Goal: Task Accomplishment & Management: Complete application form

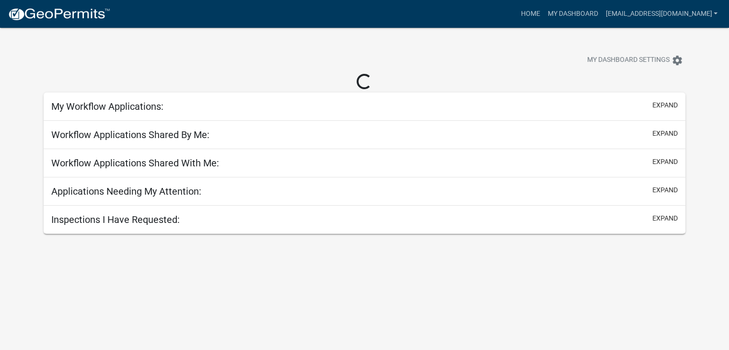
select select "2: 50"
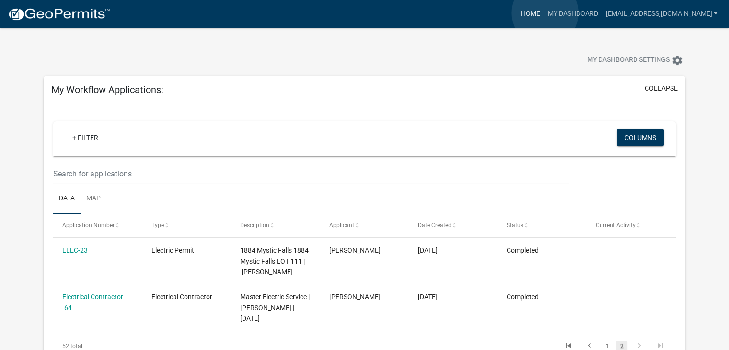
click at [544, 13] on link "Home" at bounding box center [530, 14] width 27 height 18
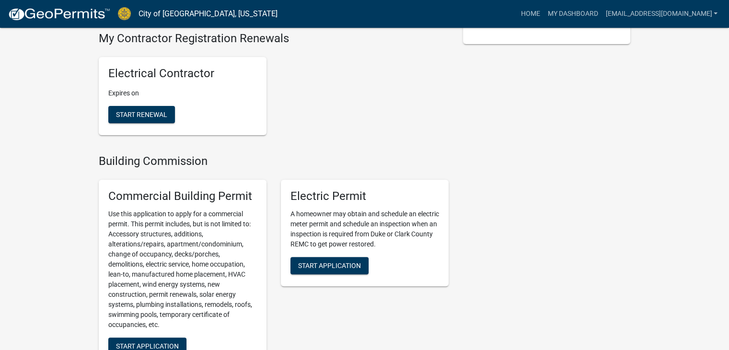
scroll to position [247, 0]
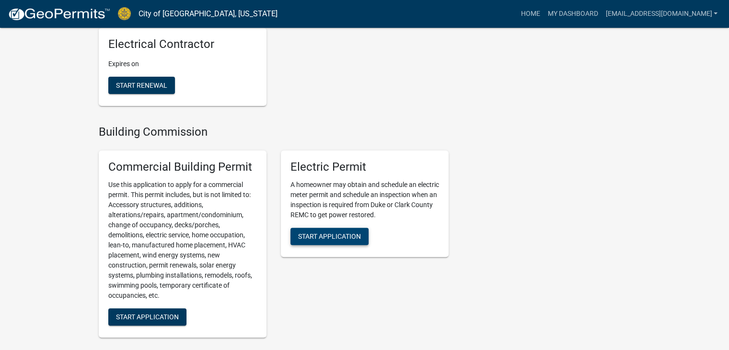
click at [343, 232] on span "Start Application" at bounding box center [329, 236] width 63 height 8
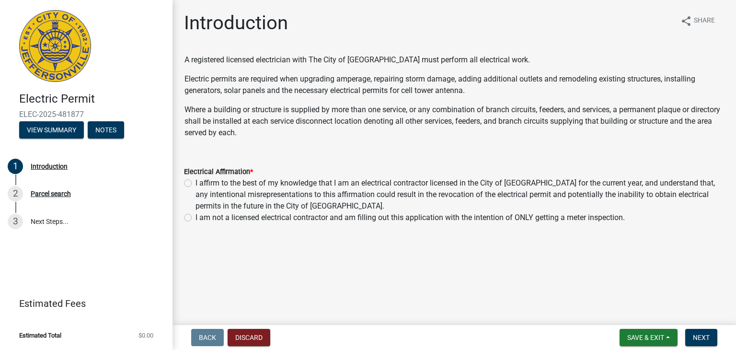
click at [196, 183] on label "I affirm to the best of my knowledge that I am an electrical contractor license…" at bounding box center [460, 194] width 529 height 35
click at [196, 183] on input "I affirm to the best of my knowledge that I am an electrical contractor license…" at bounding box center [199, 180] width 6 height 6
radio input "true"
click at [259, 335] on button "Discard" at bounding box center [249, 337] width 43 height 17
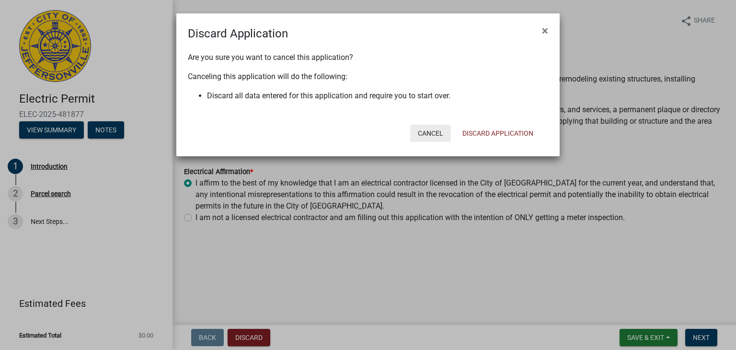
click at [429, 134] on button "Cancel" at bounding box center [430, 133] width 41 height 17
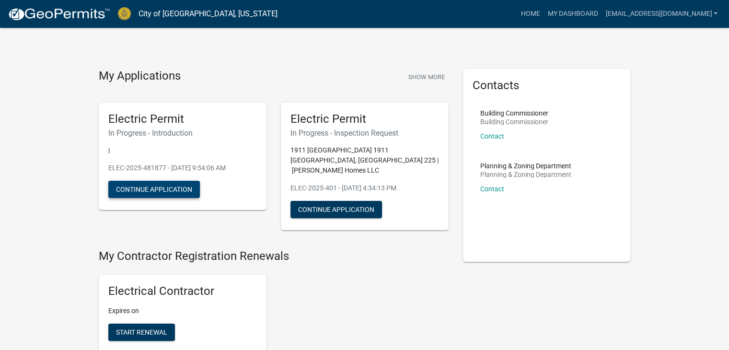
click at [155, 189] on button "Continue Application" at bounding box center [154, 189] width 92 height 17
click at [169, 187] on button "Continue Application" at bounding box center [154, 189] width 92 height 17
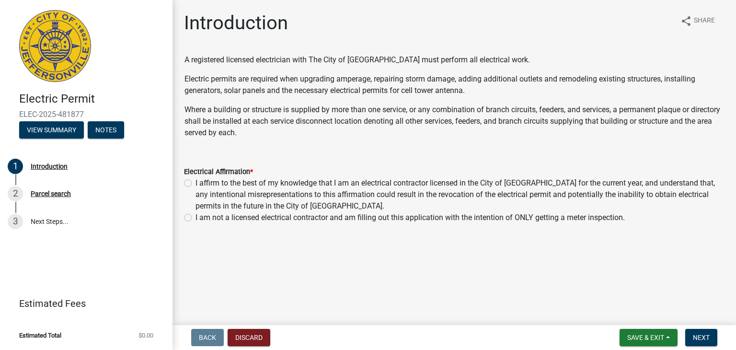
click at [196, 182] on label "I affirm to the best of my knowledge that I am an electrical contractor license…" at bounding box center [460, 194] width 529 height 35
click at [196, 182] on input "I affirm to the best of my knowledge that I am an electrical contractor license…" at bounding box center [199, 180] width 6 height 6
radio input "true"
click at [698, 339] on span "Next" at bounding box center [701, 338] width 17 height 8
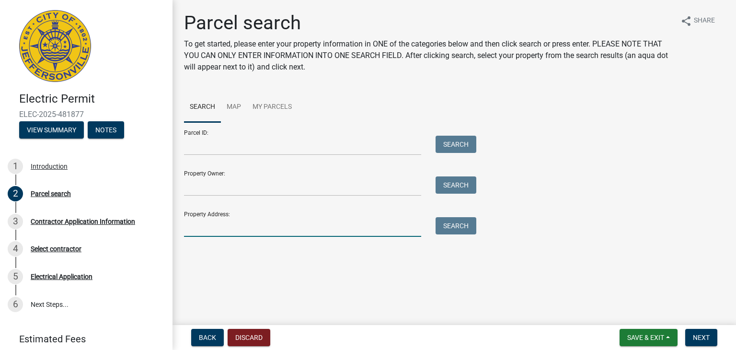
click at [205, 236] on input "Property Address:" at bounding box center [302, 227] width 237 height 20
type input "[STREET_ADDRESS]"
click at [457, 232] on button "Search" at bounding box center [456, 225] width 41 height 17
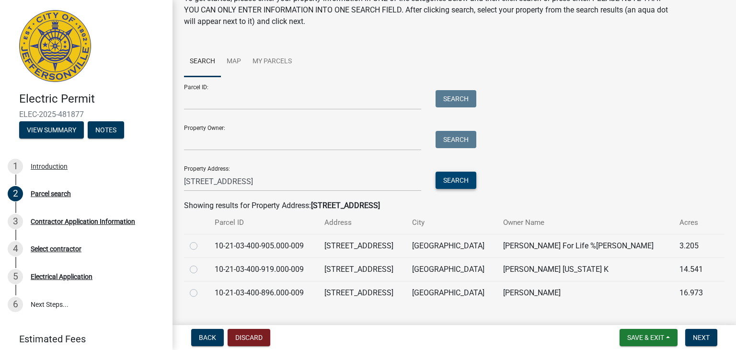
scroll to position [48, 0]
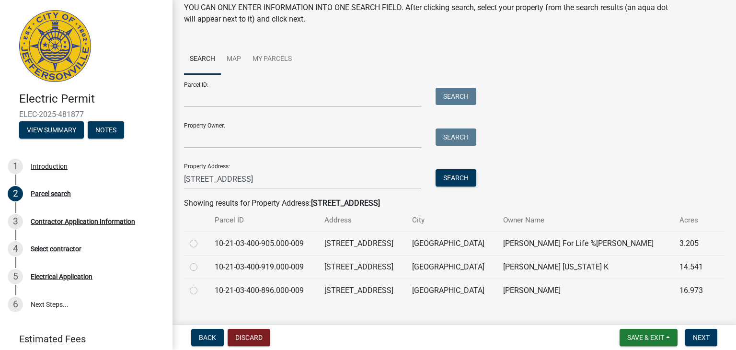
click at [201, 238] on label at bounding box center [201, 238] width 0 height 0
click at [201, 244] on input "radio" at bounding box center [204, 241] width 6 height 6
radio input "true"
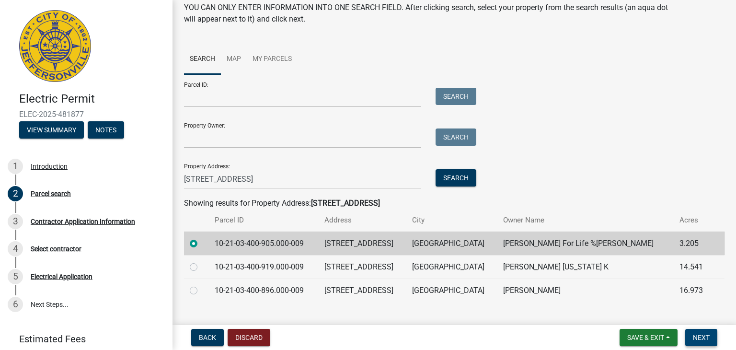
click at [701, 338] on span "Next" at bounding box center [701, 338] width 17 height 8
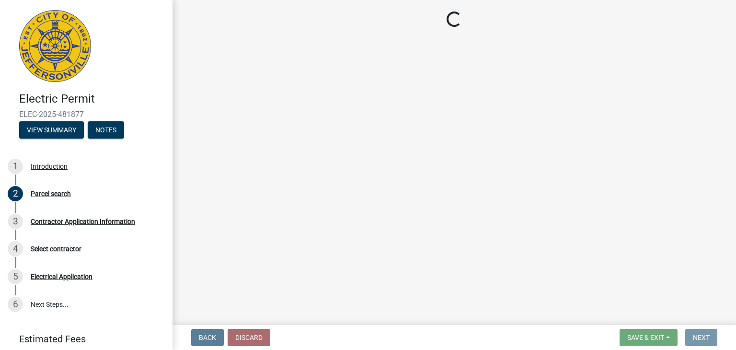
scroll to position [0, 0]
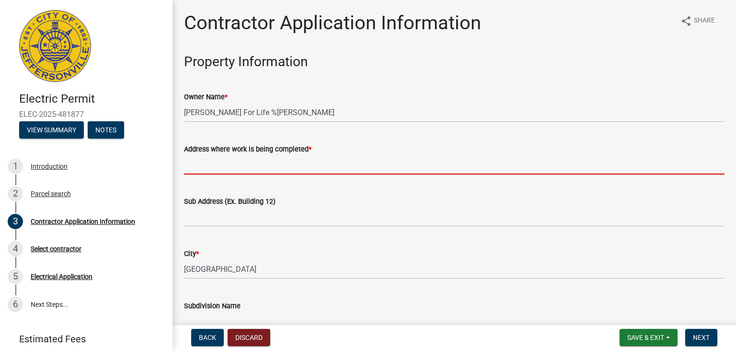
click at [238, 171] on input "Address where work is being completed *" at bounding box center [454, 165] width 541 height 20
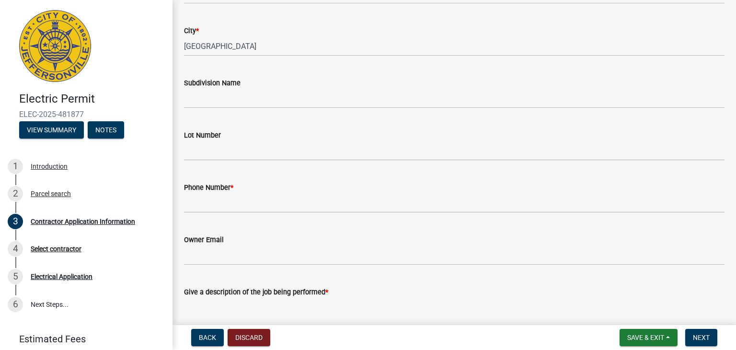
scroll to position [288, 0]
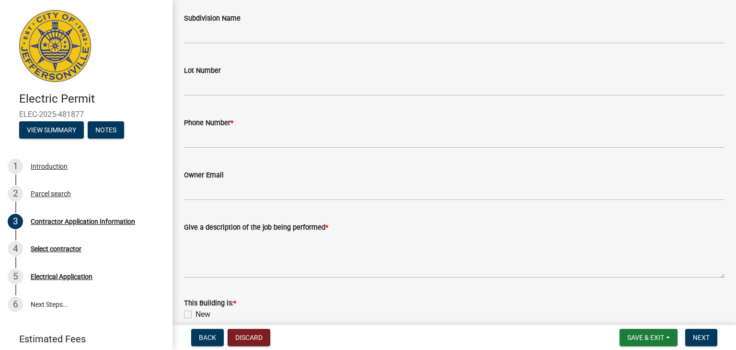
type input "[STREET_ADDRESS]"
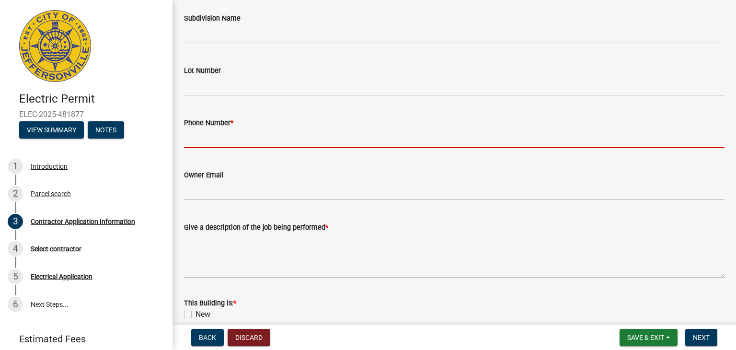
click at [195, 141] on input "Phone Number *" at bounding box center [454, 138] width 541 height 20
type input "5026640815"
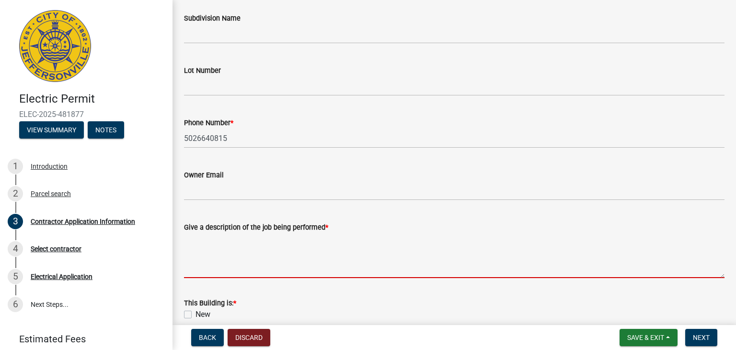
click at [215, 265] on textarea "Give a description of the job being performed *" at bounding box center [454, 255] width 541 height 45
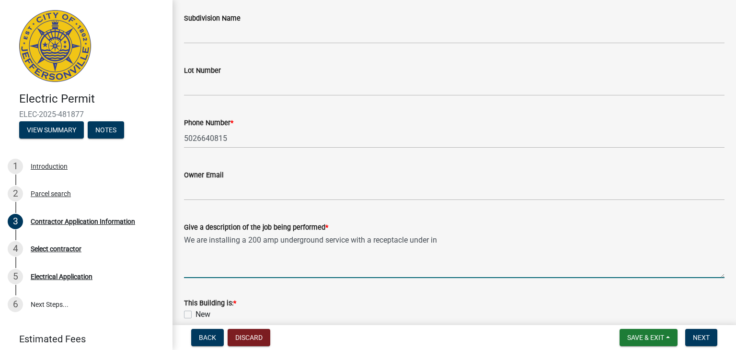
click at [247, 240] on textarea "We are installing a 200 amp underground service with a receptacle under in" at bounding box center [454, 255] width 541 height 45
click at [374, 239] on textarea "200 amp underground service with a receptacle under in" at bounding box center [454, 255] width 541 height 45
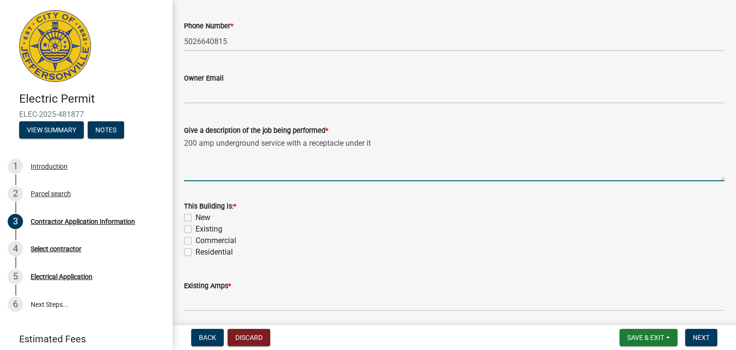
scroll to position [403, 0]
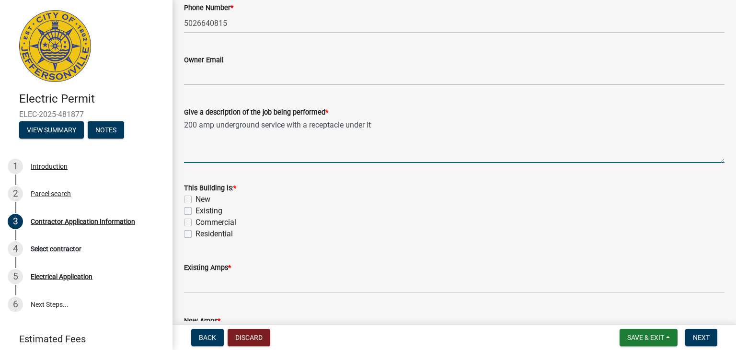
type textarea "200 amp underground service with a receptacle under it"
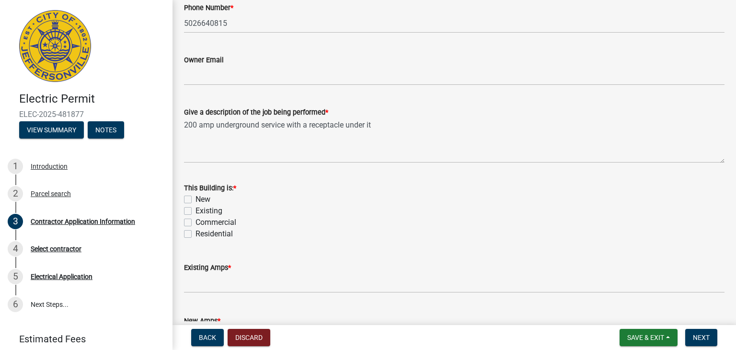
click at [196, 210] on label "Existing" at bounding box center [209, 211] width 27 height 12
click at [196, 210] on input "Existing" at bounding box center [199, 208] width 6 height 6
checkbox input "true"
checkbox input "false"
checkbox input "true"
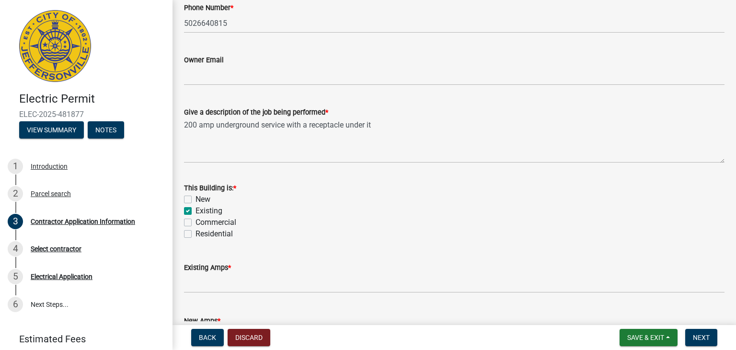
checkbox input "false"
click at [196, 233] on label "Residential" at bounding box center [214, 234] width 37 height 12
click at [196, 233] on input "Residential" at bounding box center [199, 231] width 6 height 6
checkbox input "true"
checkbox input "false"
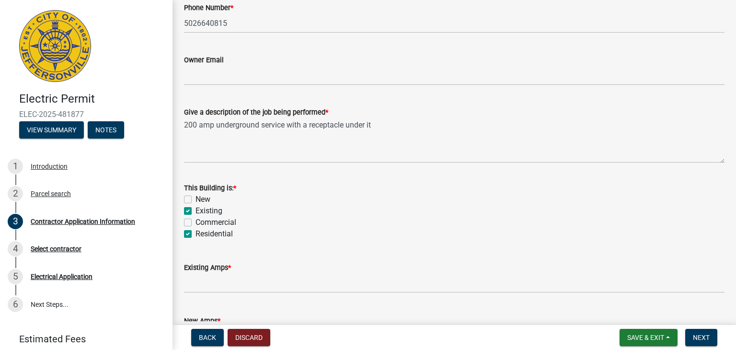
checkbox input "true"
checkbox input "false"
checkbox input "true"
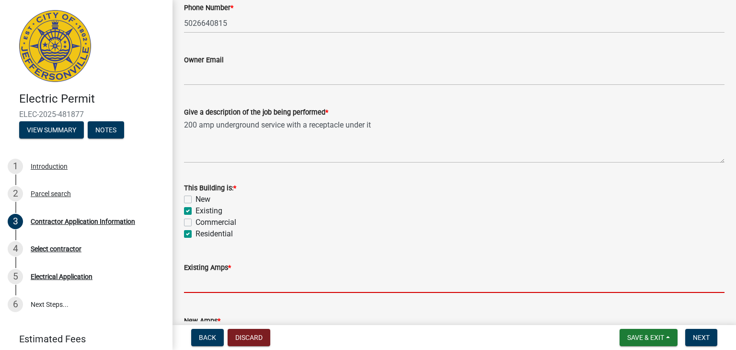
click at [190, 288] on input "text" at bounding box center [454, 283] width 541 height 20
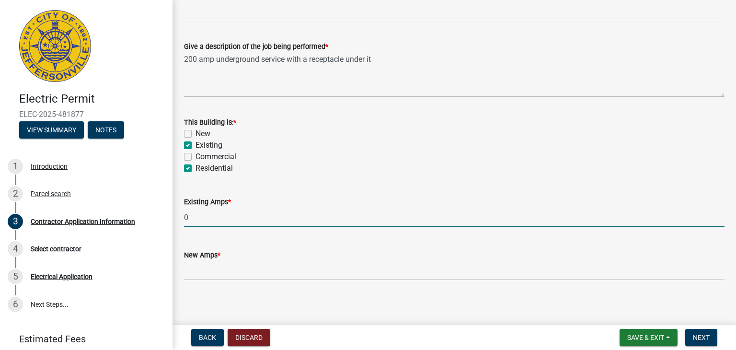
scroll to position [474, 0]
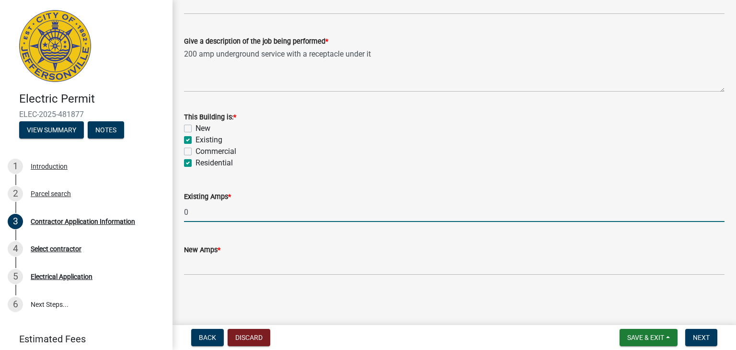
type input "0"
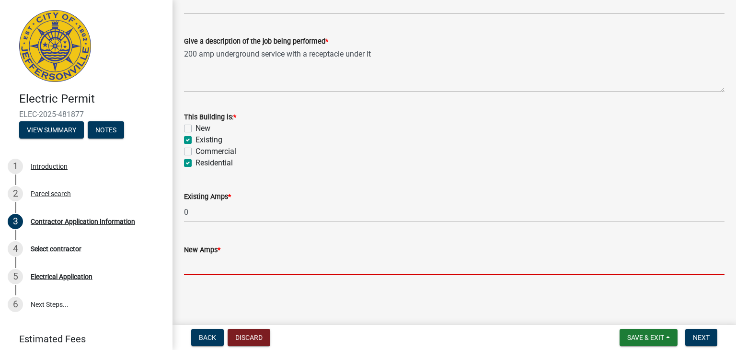
click at [225, 273] on input "text" at bounding box center [454, 266] width 541 height 20
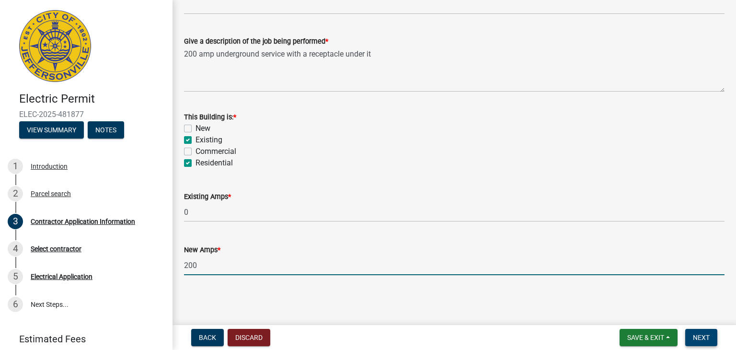
type input "200"
click at [709, 340] on span "Next" at bounding box center [701, 338] width 17 height 8
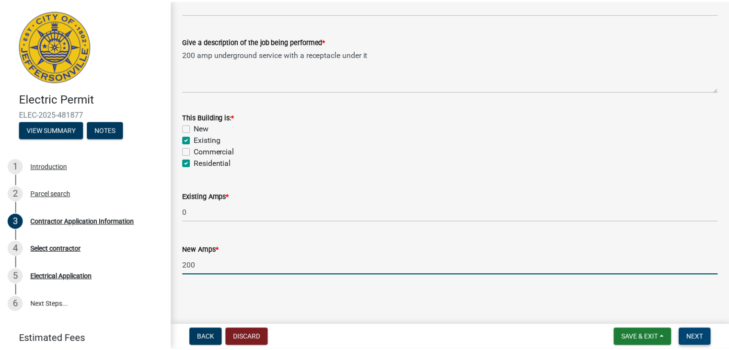
scroll to position [0, 0]
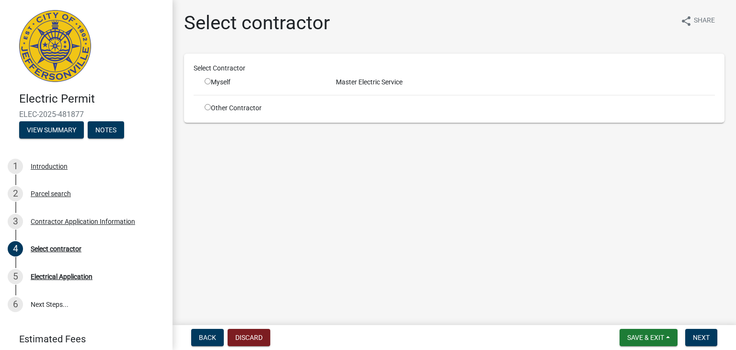
click at [205, 81] on input "radio" at bounding box center [208, 81] width 6 height 6
radio input "true"
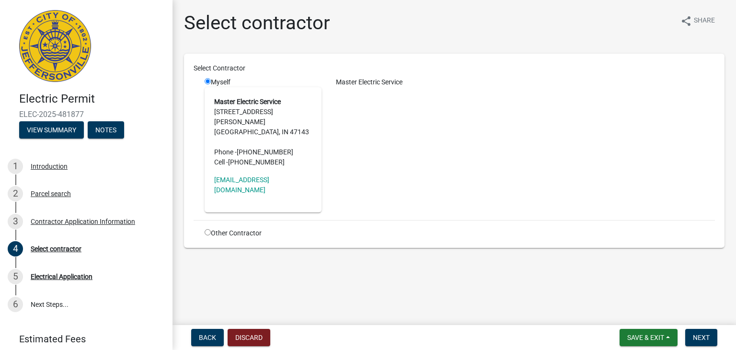
click at [278, 109] on address "Master Electric Service [STREET_ADDRESS][PERSON_NAME] Phone - [PHONE_NUMBER] Ce…" at bounding box center [263, 132] width 98 height 70
click at [708, 334] on span "Next" at bounding box center [701, 338] width 17 height 8
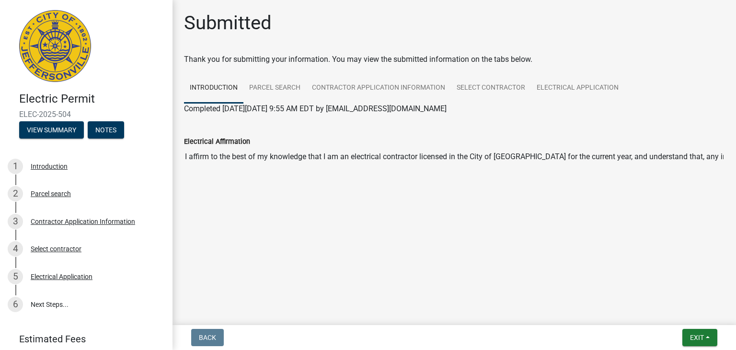
click at [337, 155] on input "I affirm to the best of my knowledge that I am an electrical contractor license…" at bounding box center [454, 156] width 541 height 19
click at [695, 339] on span "Exit" at bounding box center [697, 338] width 14 height 8
click at [539, 155] on input "I affirm to the best of my knowledge that I am an electrical contractor license…" at bounding box center [454, 156] width 541 height 19
click at [708, 340] on button "Exit" at bounding box center [700, 337] width 35 height 17
click at [684, 313] on button "Save & Exit" at bounding box center [679, 312] width 77 height 23
